Goal: Information Seeking & Learning: Learn about a topic

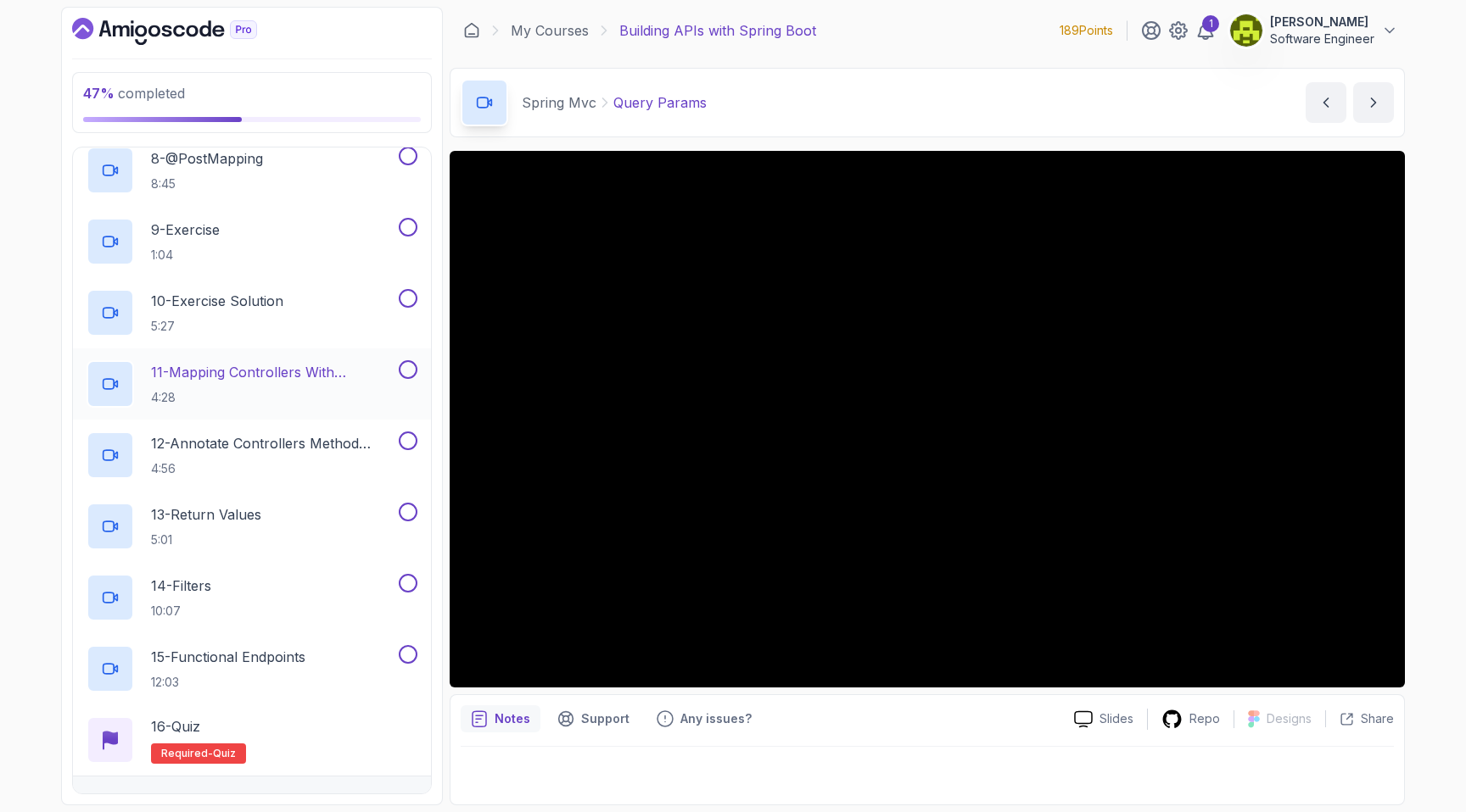
scroll to position [1044, 0]
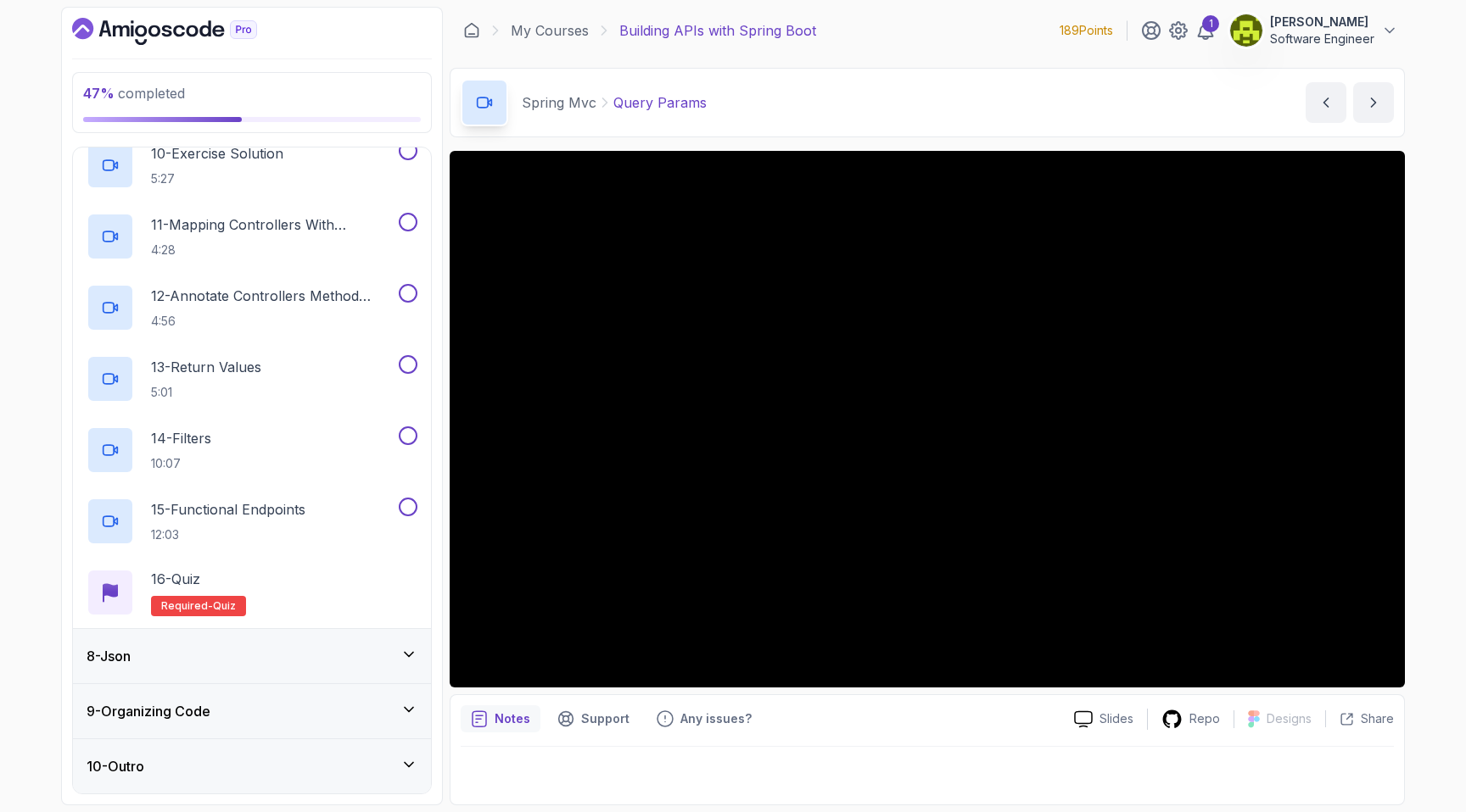
click at [227, 667] on div "8 - Json" at bounding box center [251, 656] width 358 height 54
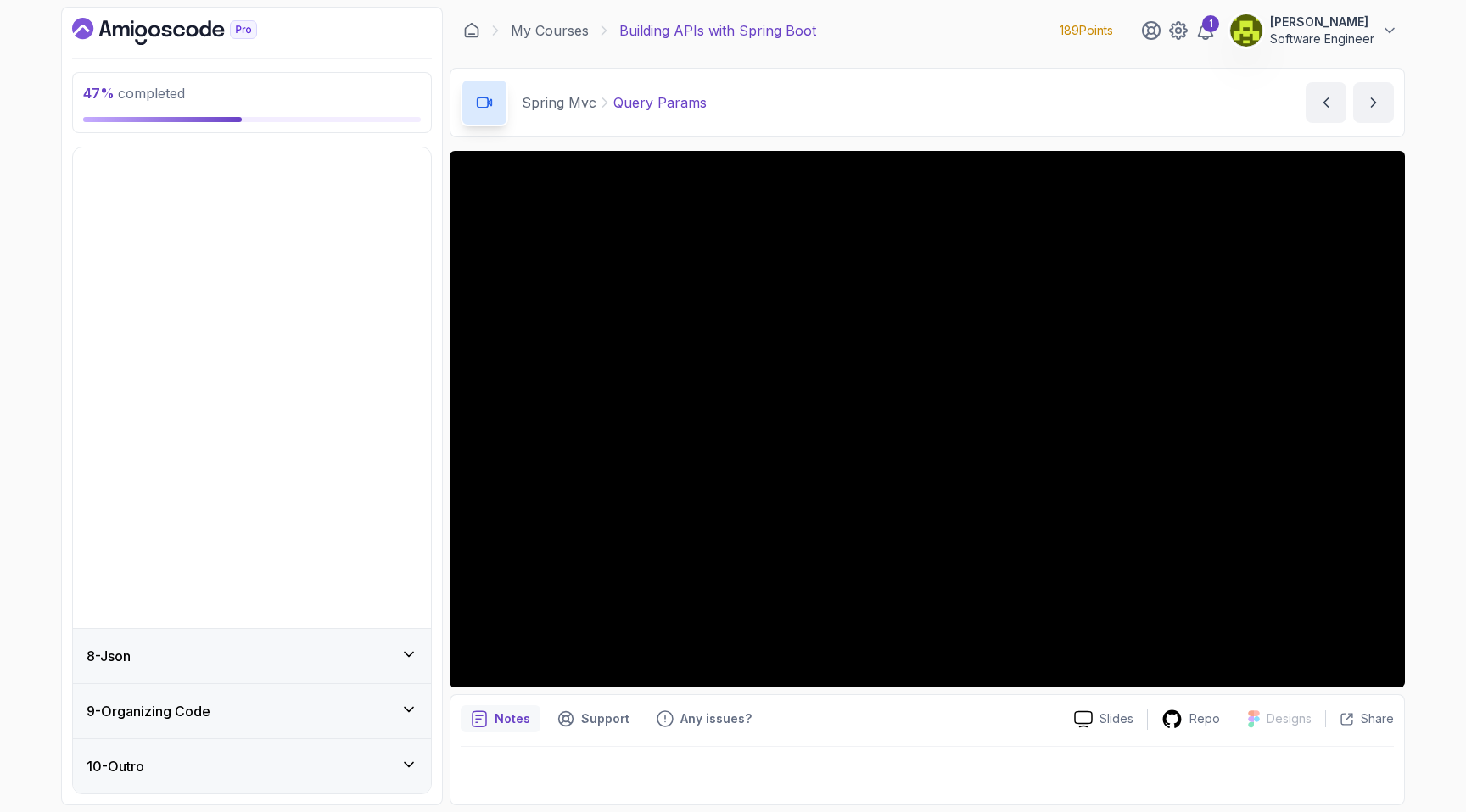
scroll to position [0, 0]
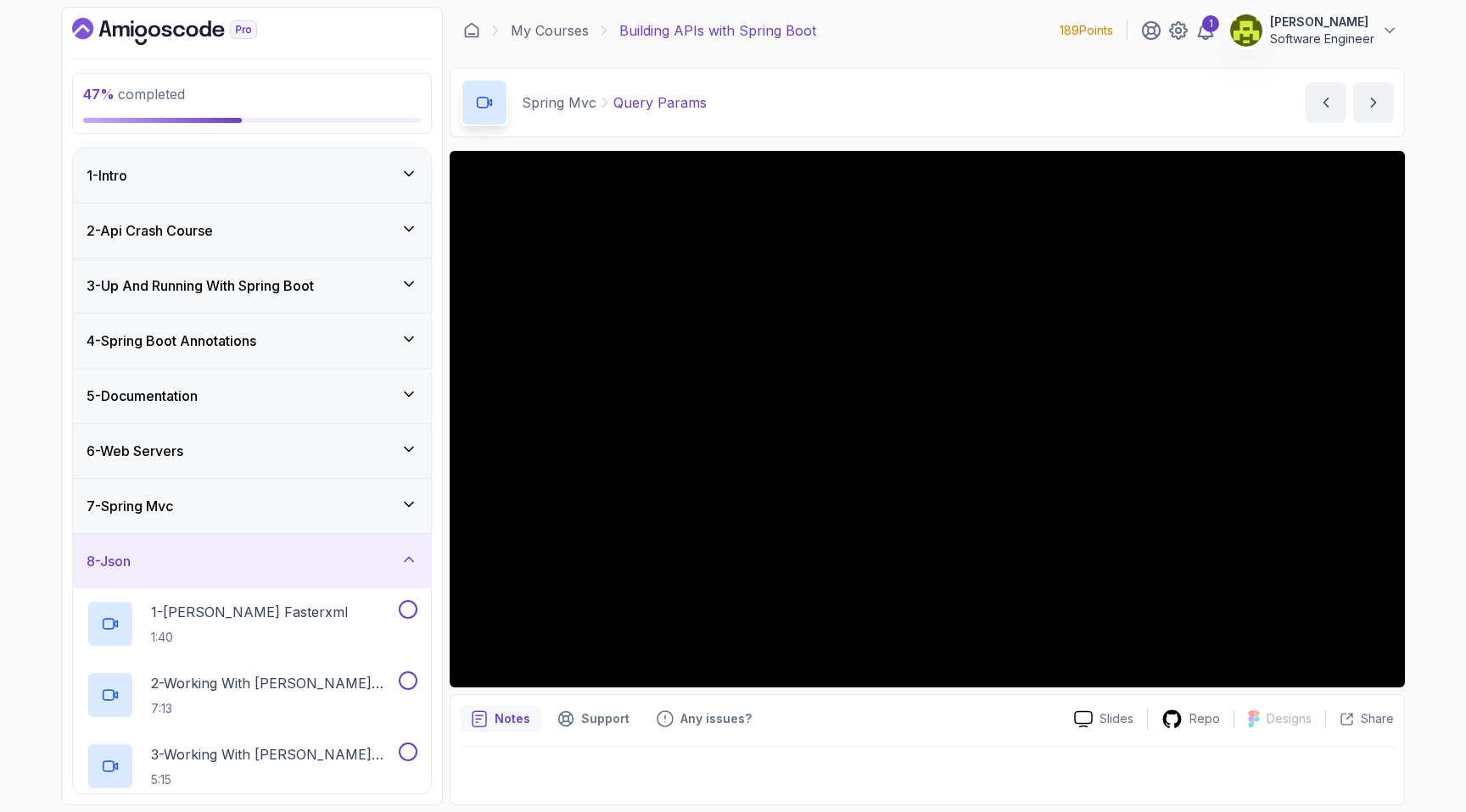
click at [314, 552] on div "8 - Json" at bounding box center [251, 561] width 331 height 21
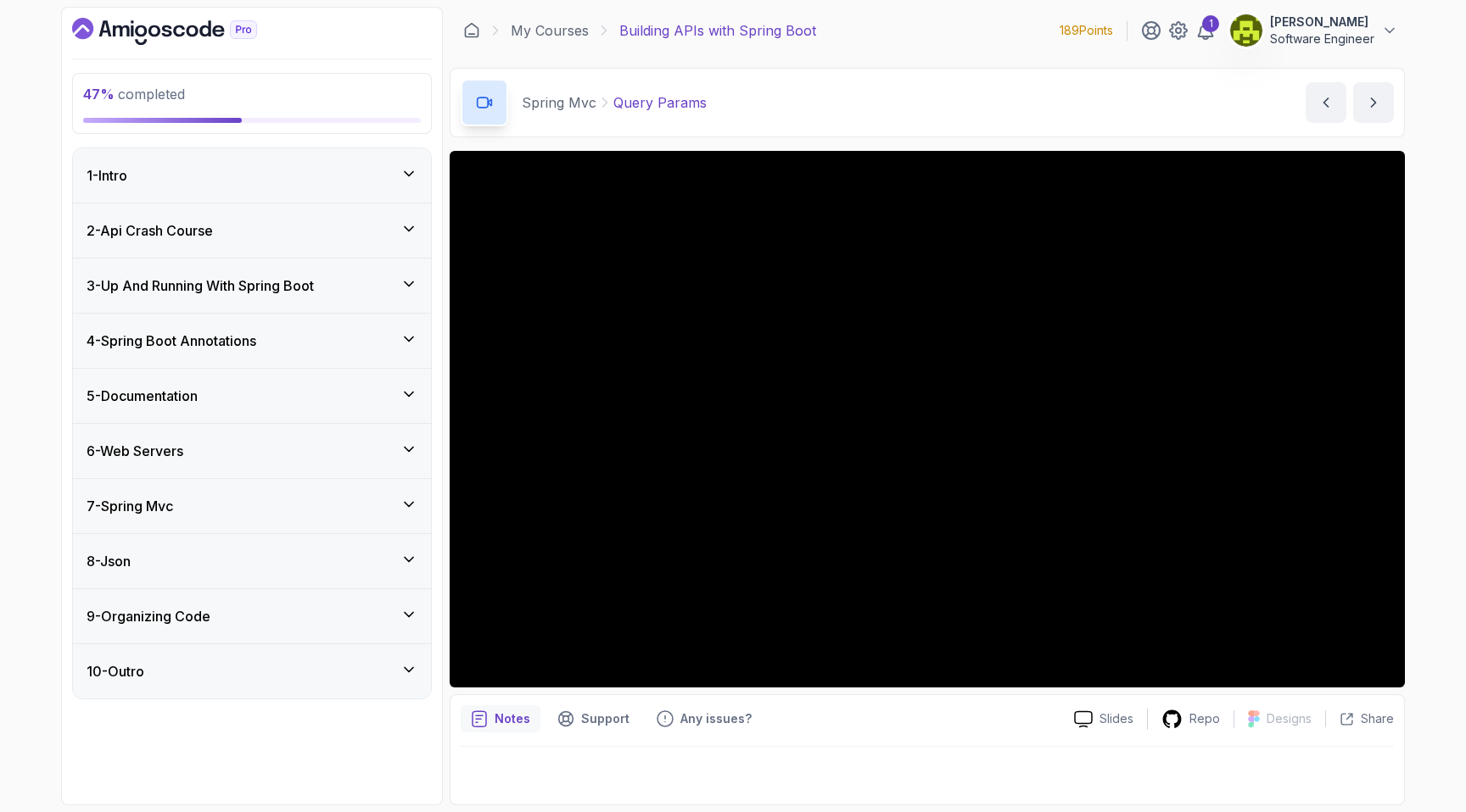
click at [299, 607] on div "9 - Organizing Code" at bounding box center [251, 617] width 331 height 21
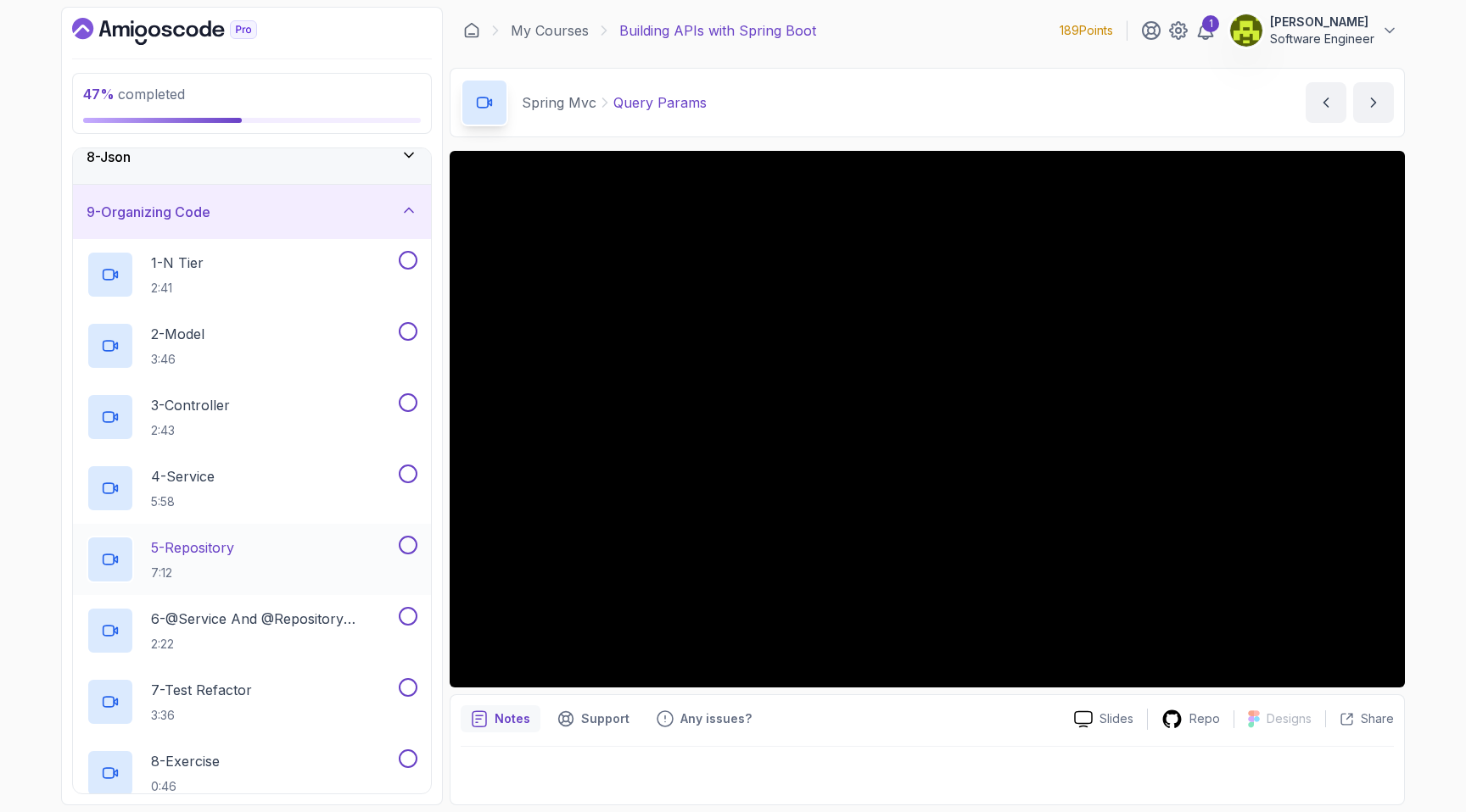
scroll to position [423, 0]
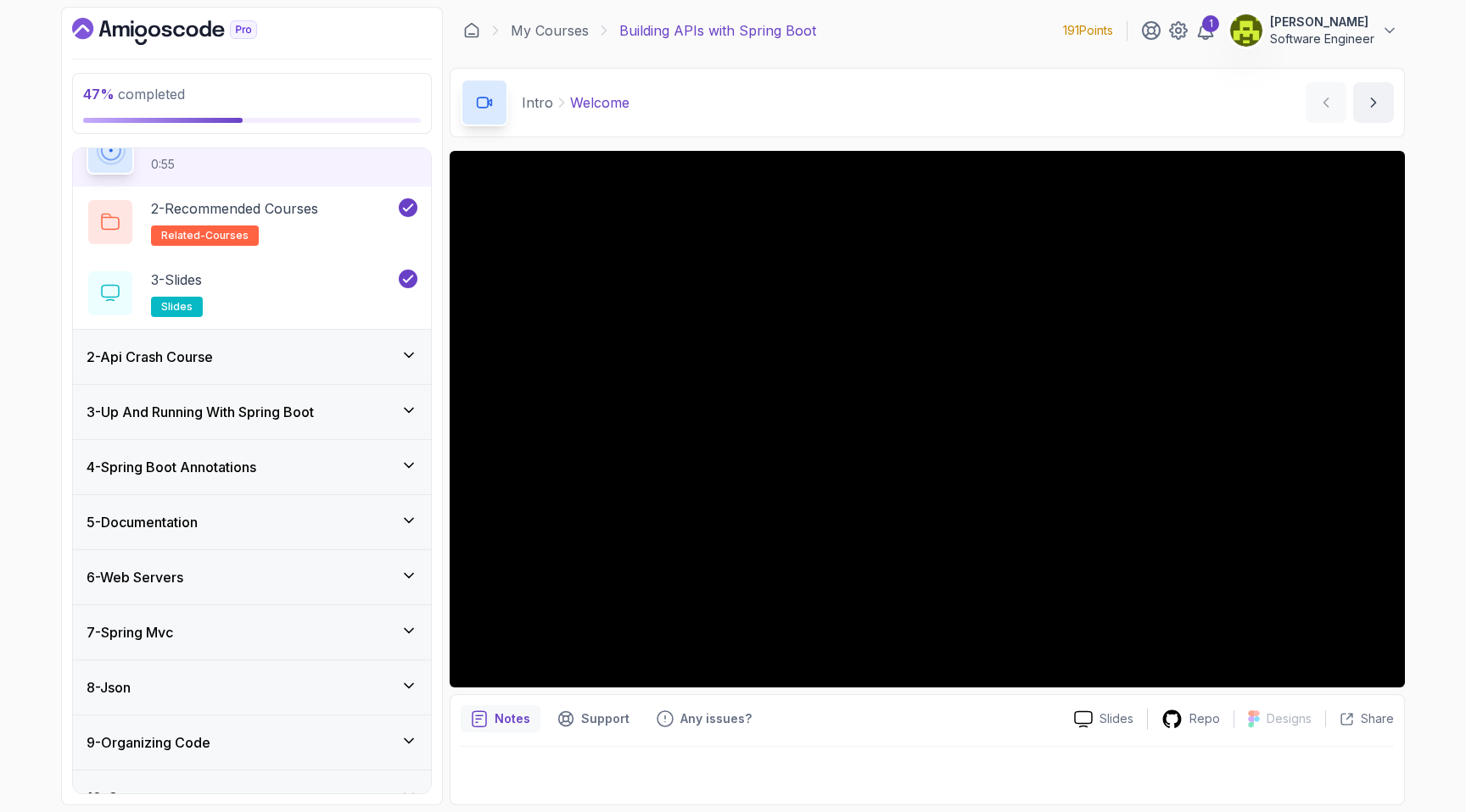
scroll to position [119, 0]
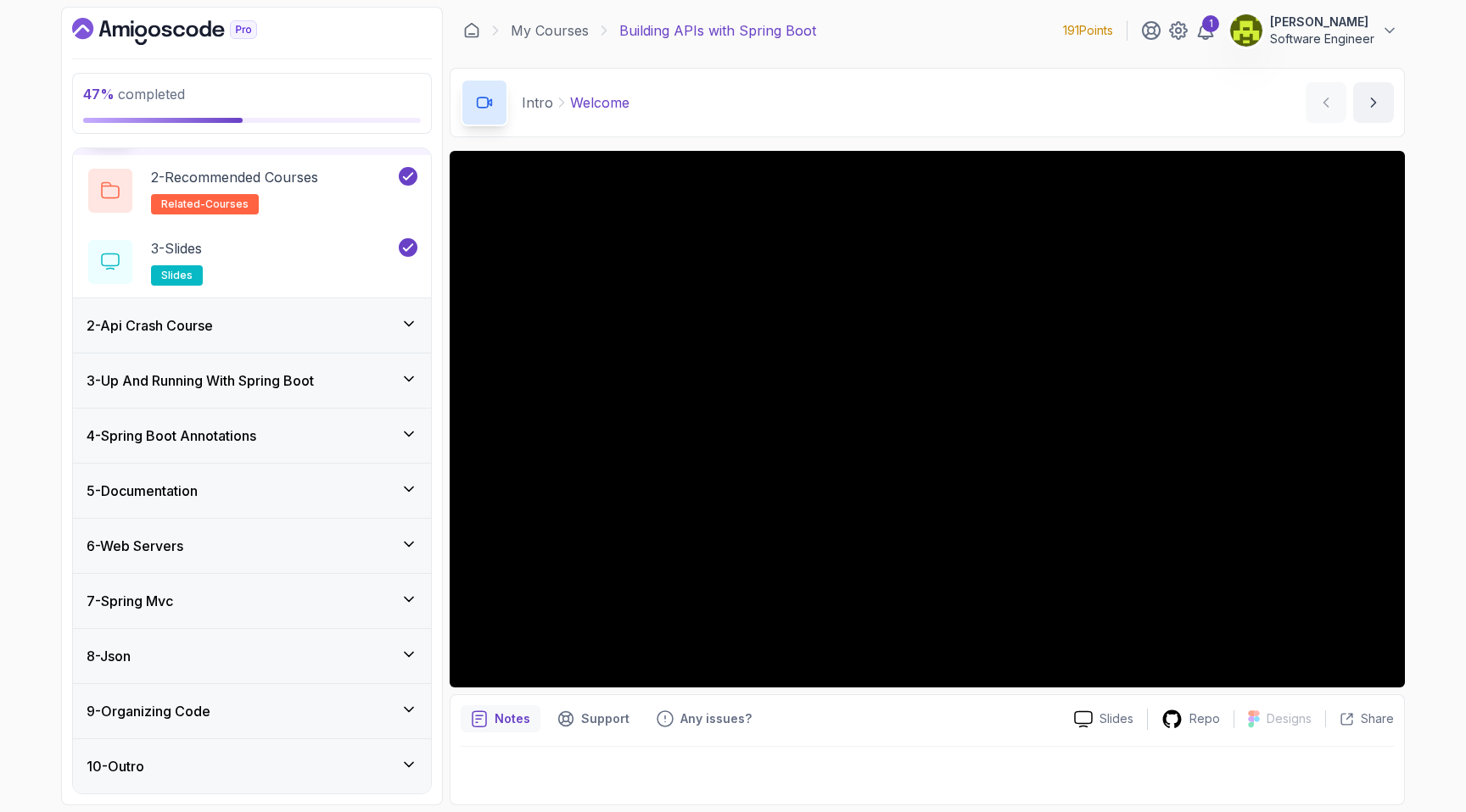
click at [200, 619] on div "7 - Spring Mvc" at bounding box center [251, 601] width 358 height 54
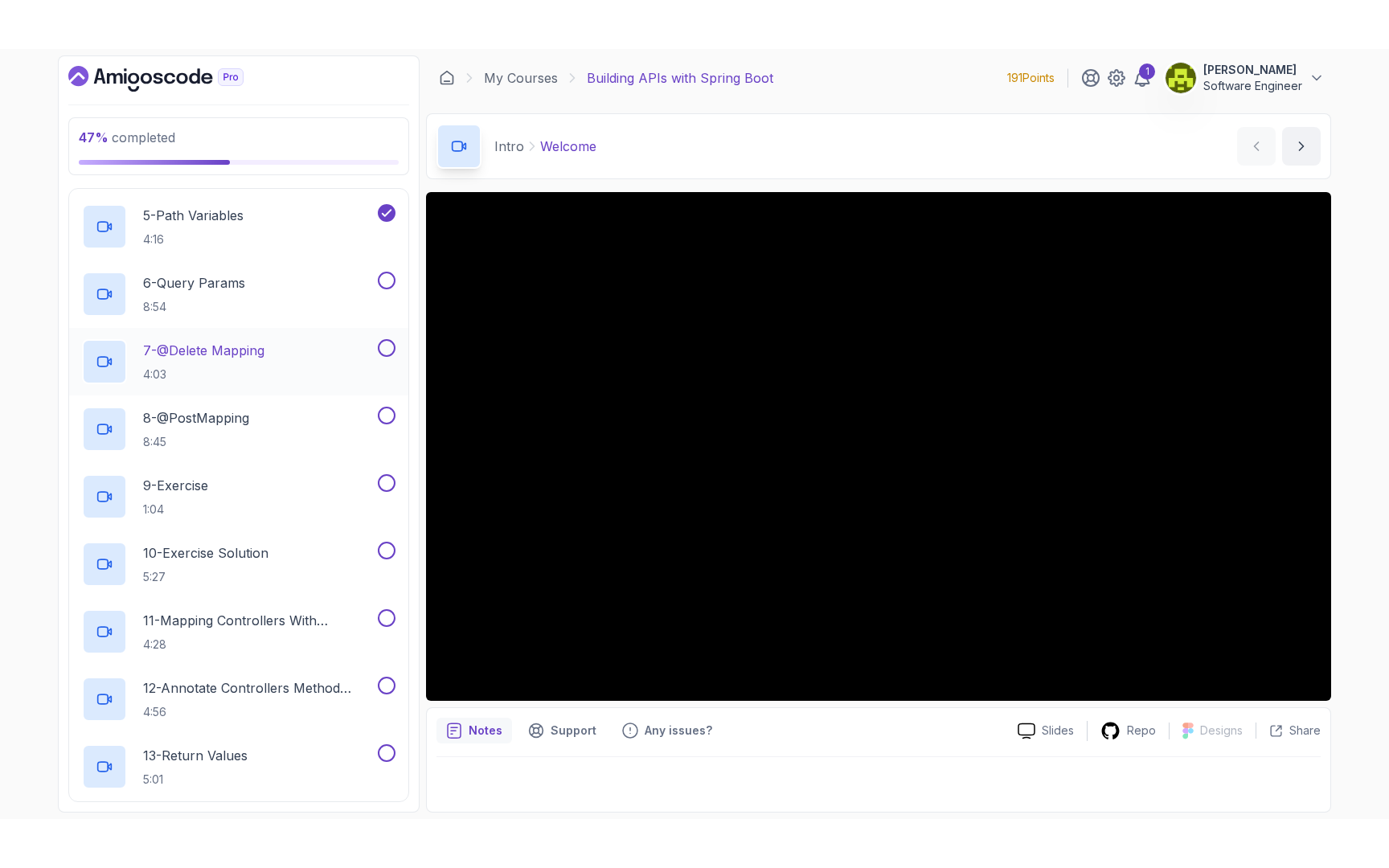
scroll to position [613, 0]
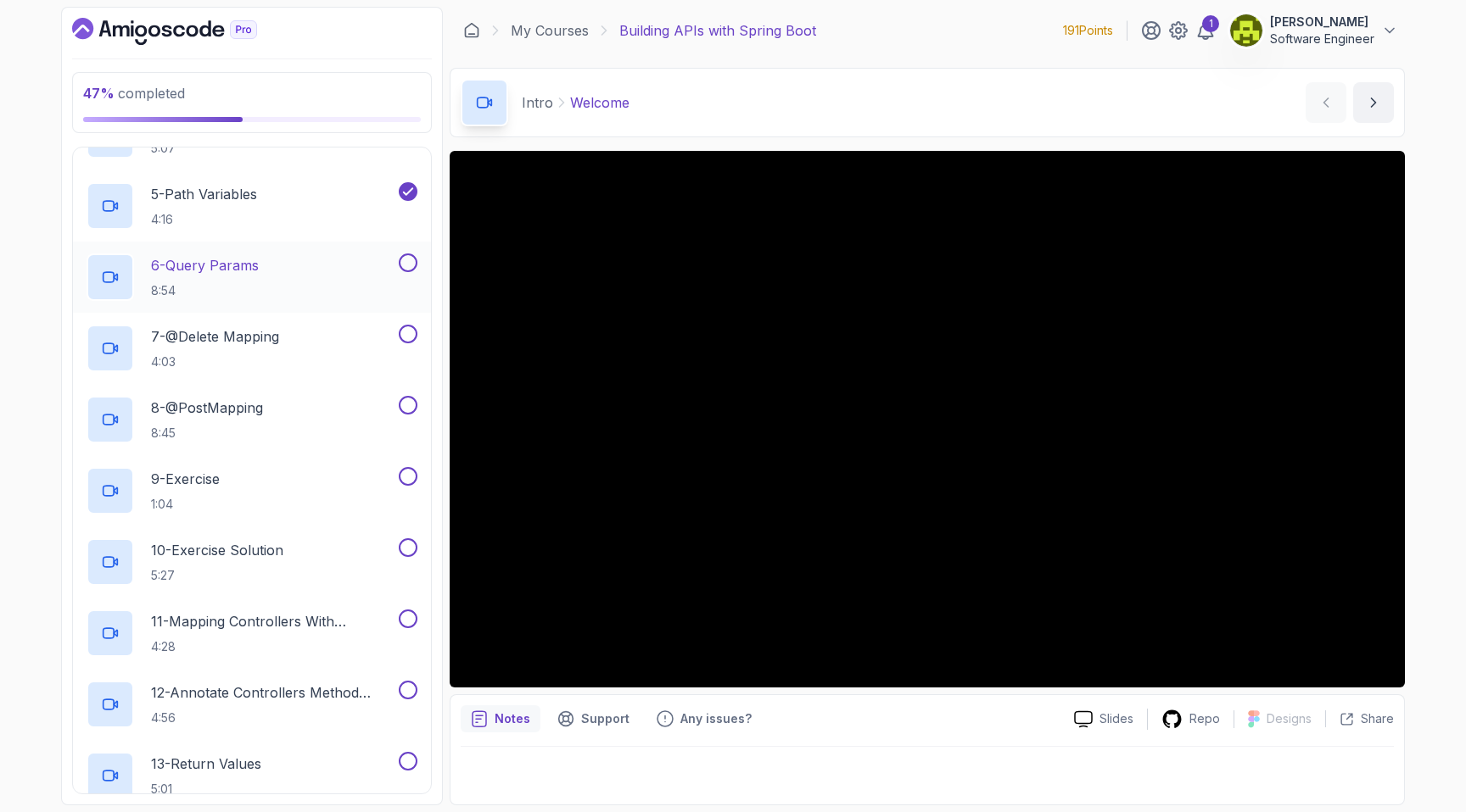
click at [289, 277] on div "6 - Query Params 8:54" at bounding box center [241, 277] width 308 height 47
